Goal: Navigation & Orientation: Find specific page/section

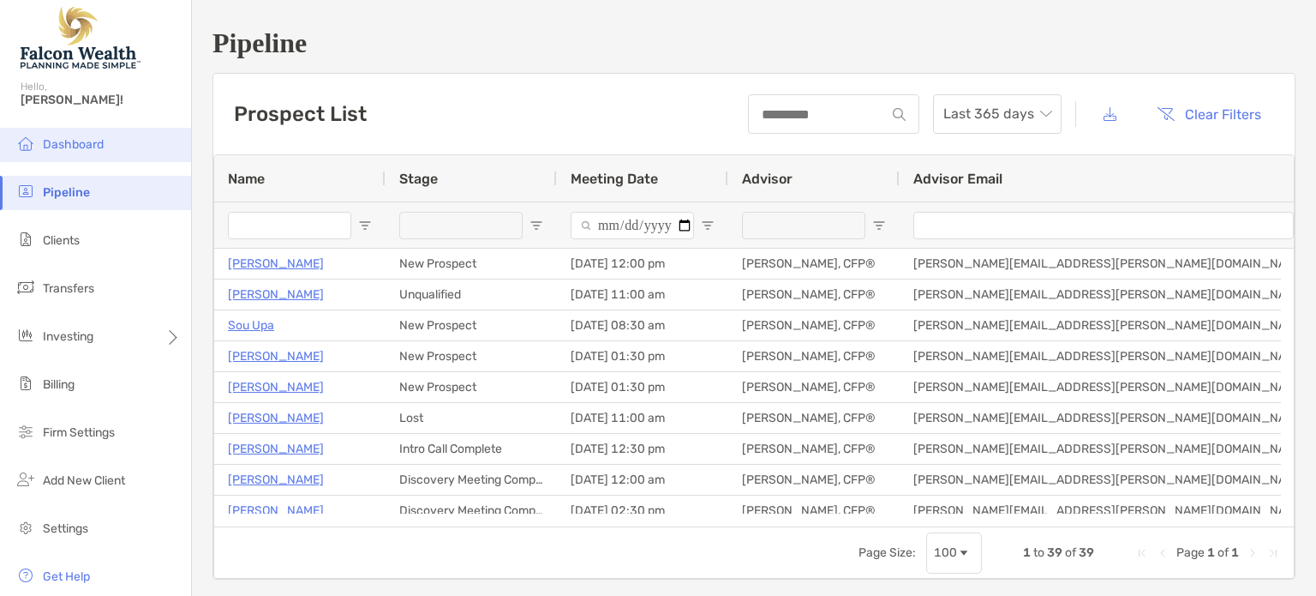
click at [68, 147] on span "Dashboard" at bounding box center [73, 144] width 61 height 15
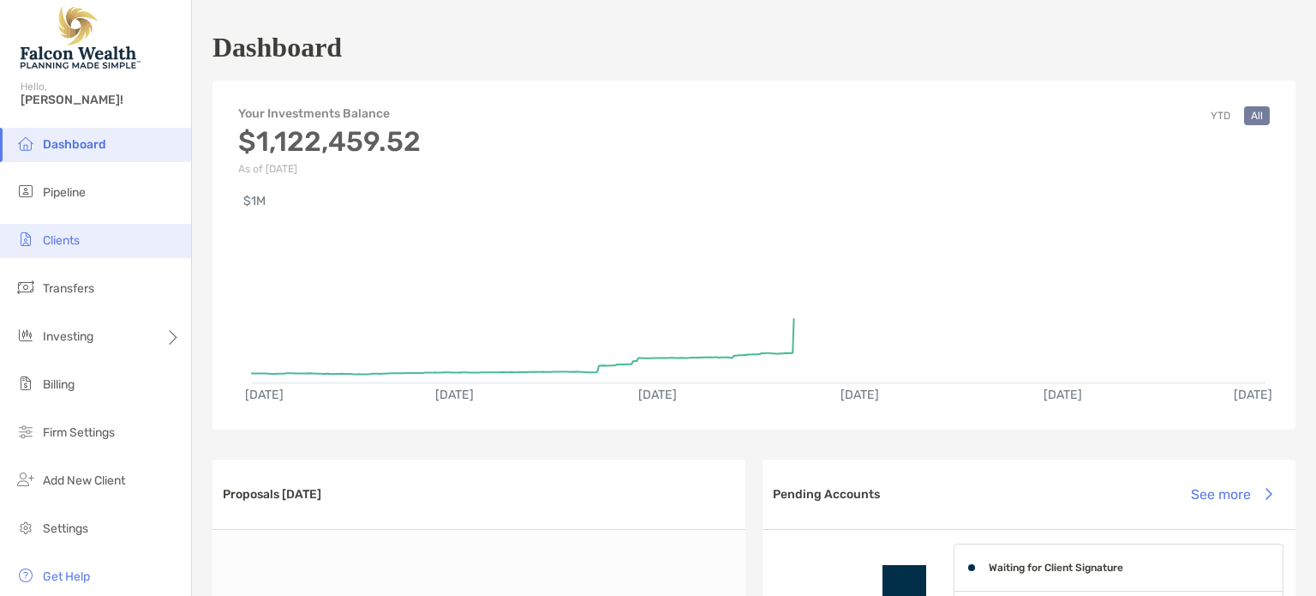
click at [54, 239] on span "Clients" at bounding box center [61, 240] width 37 height 15
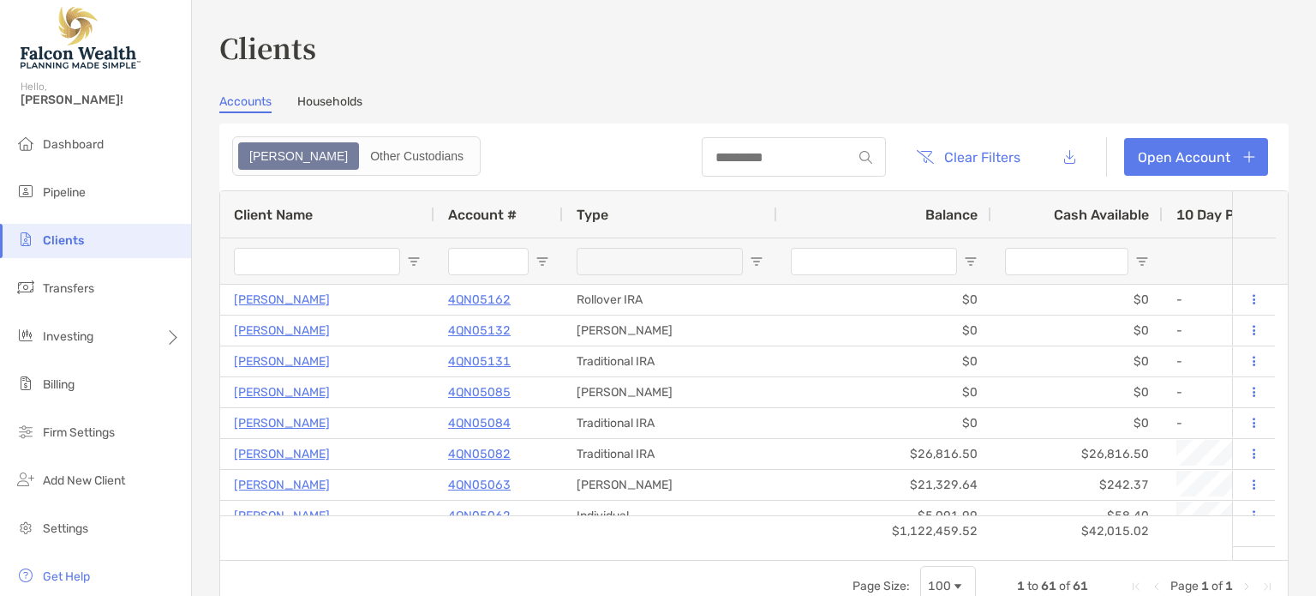
click at [1048, 39] on h3 "Clients" at bounding box center [754, 46] width 1070 height 39
